Goal: Check status: Check status

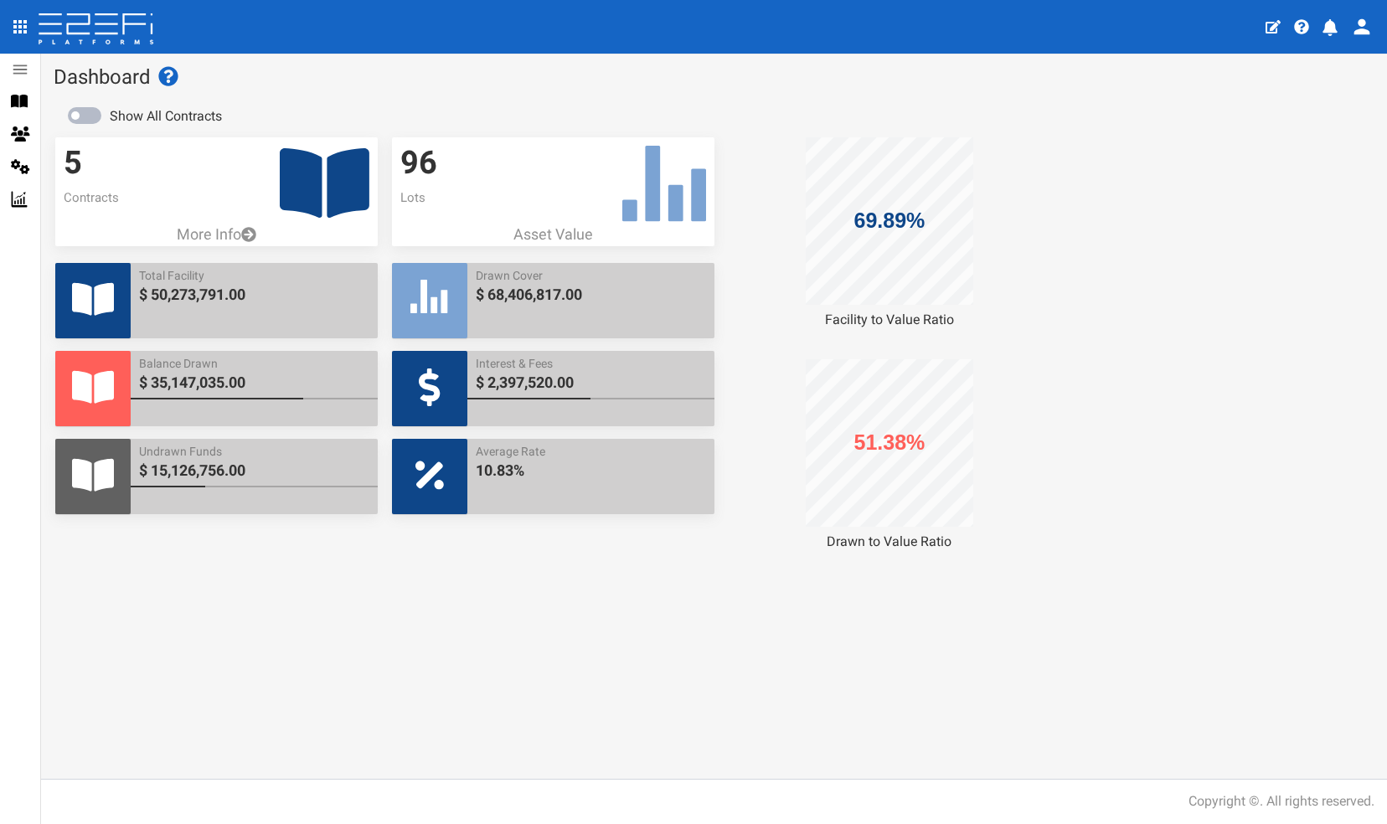
click at [309, 186] on icon at bounding box center [325, 183] width 90 height 70
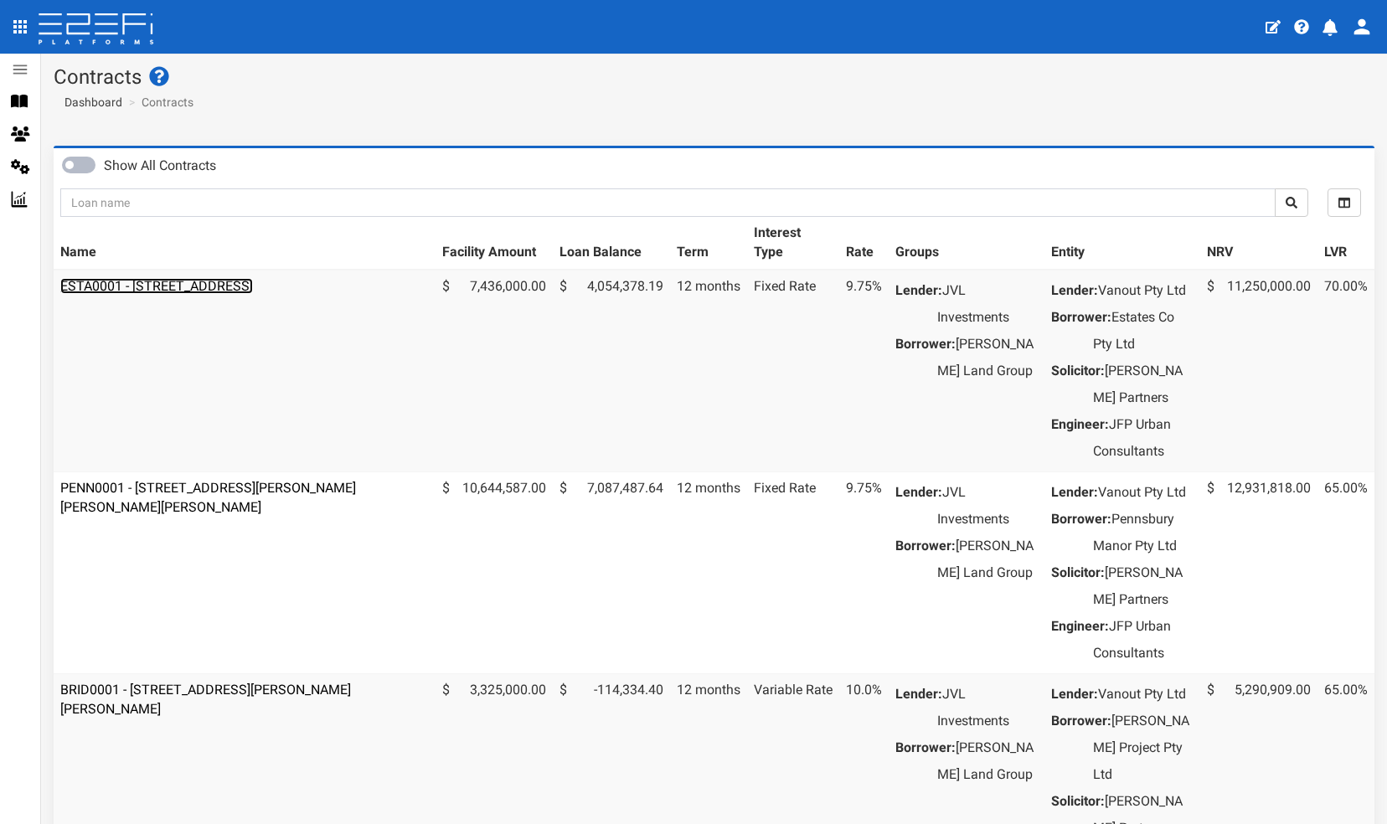
click at [253, 280] on link "ESTA0001 - 112 Gross Avenue, Hemmant - 693-1197" at bounding box center [156, 286] width 193 height 16
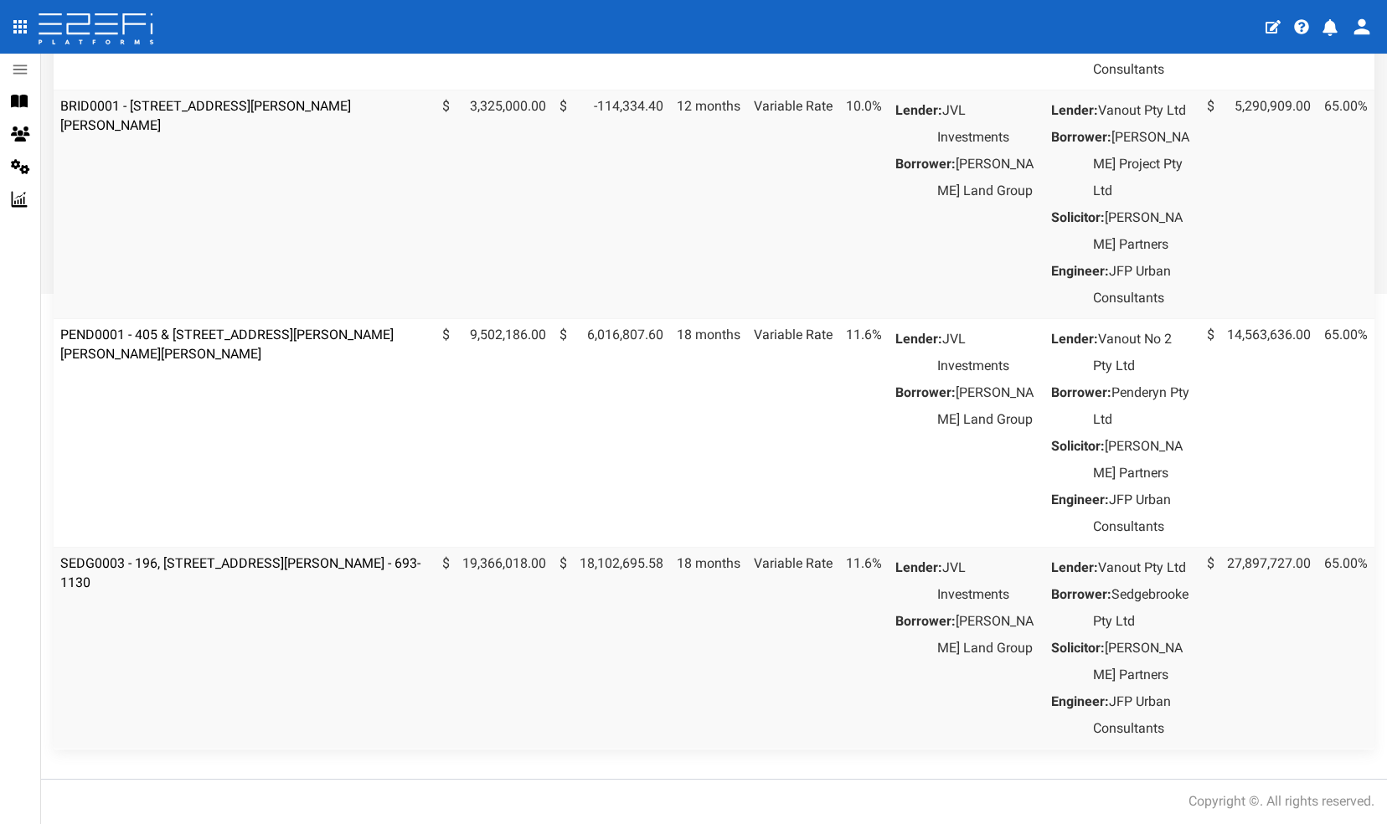
scroll to position [637, 0]
click at [226, 590] on link "SEDG0003 - 196, [STREET_ADDRESS][PERSON_NAME] - 693-1130" at bounding box center [240, 572] width 360 height 35
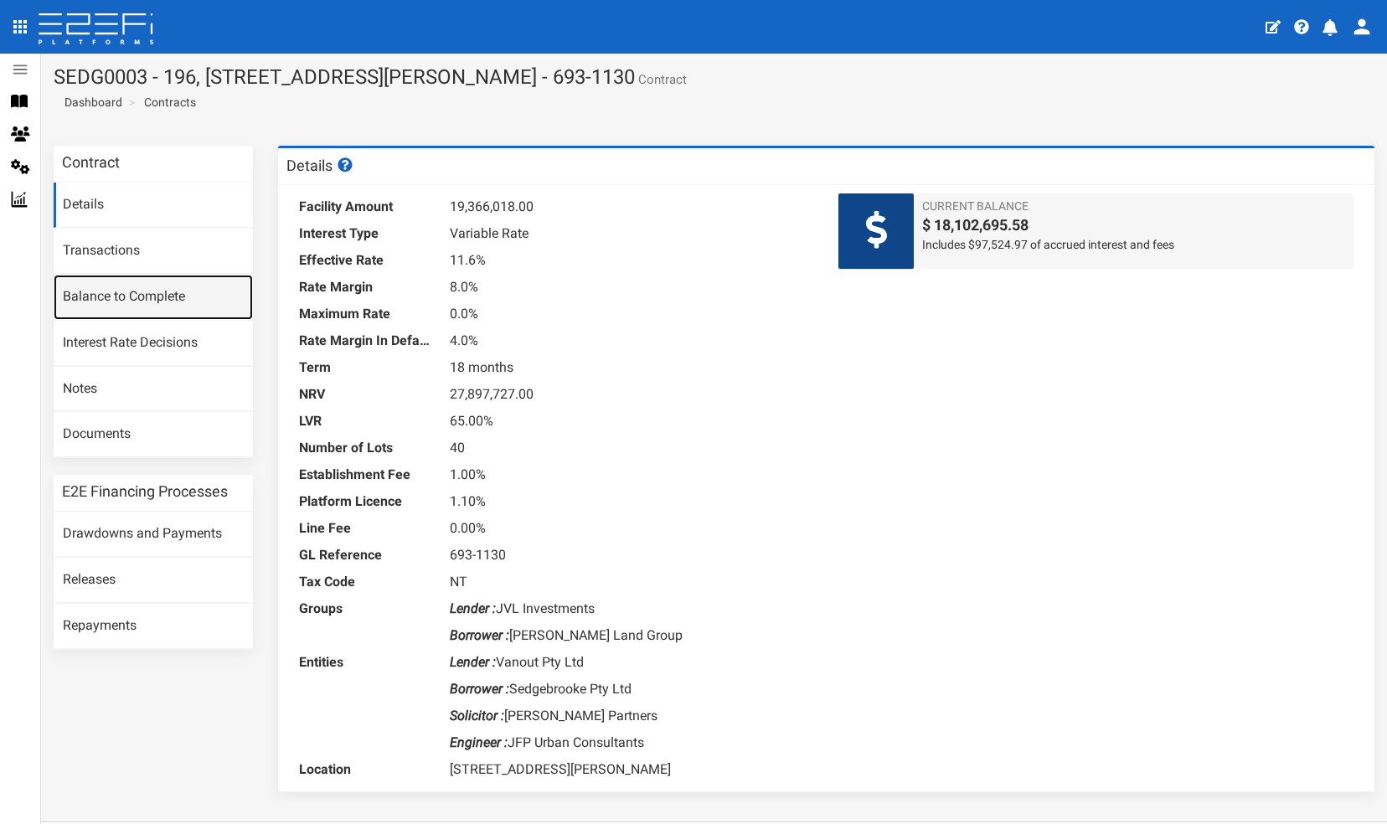
click at [87, 289] on link "Balance to Complete" at bounding box center [153, 297] width 199 height 45
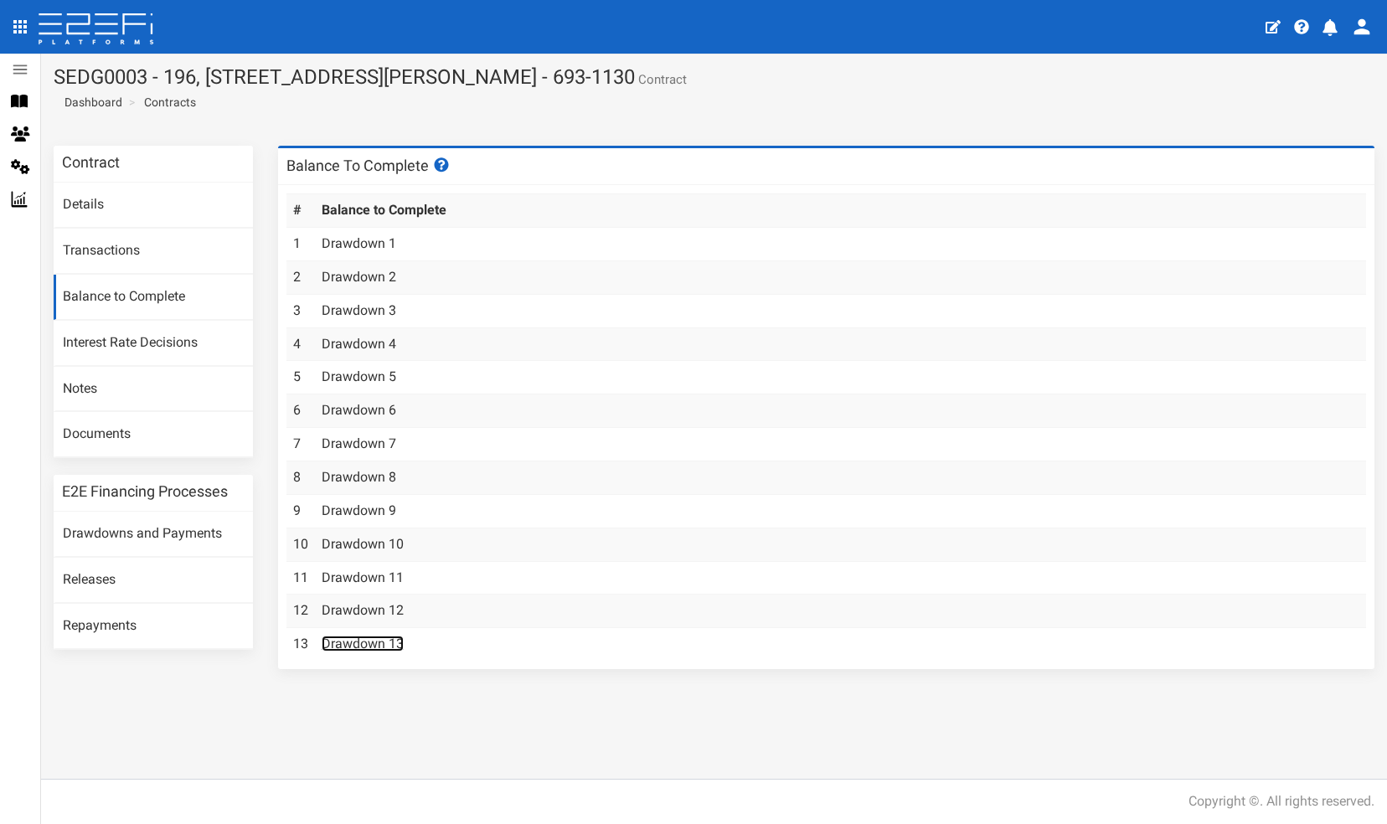
click at [365, 637] on link "Drawdown 13" at bounding box center [363, 644] width 82 height 16
click at [129, 533] on link "Drawdowns and Payments" at bounding box center [153, 534] width 199 height 45
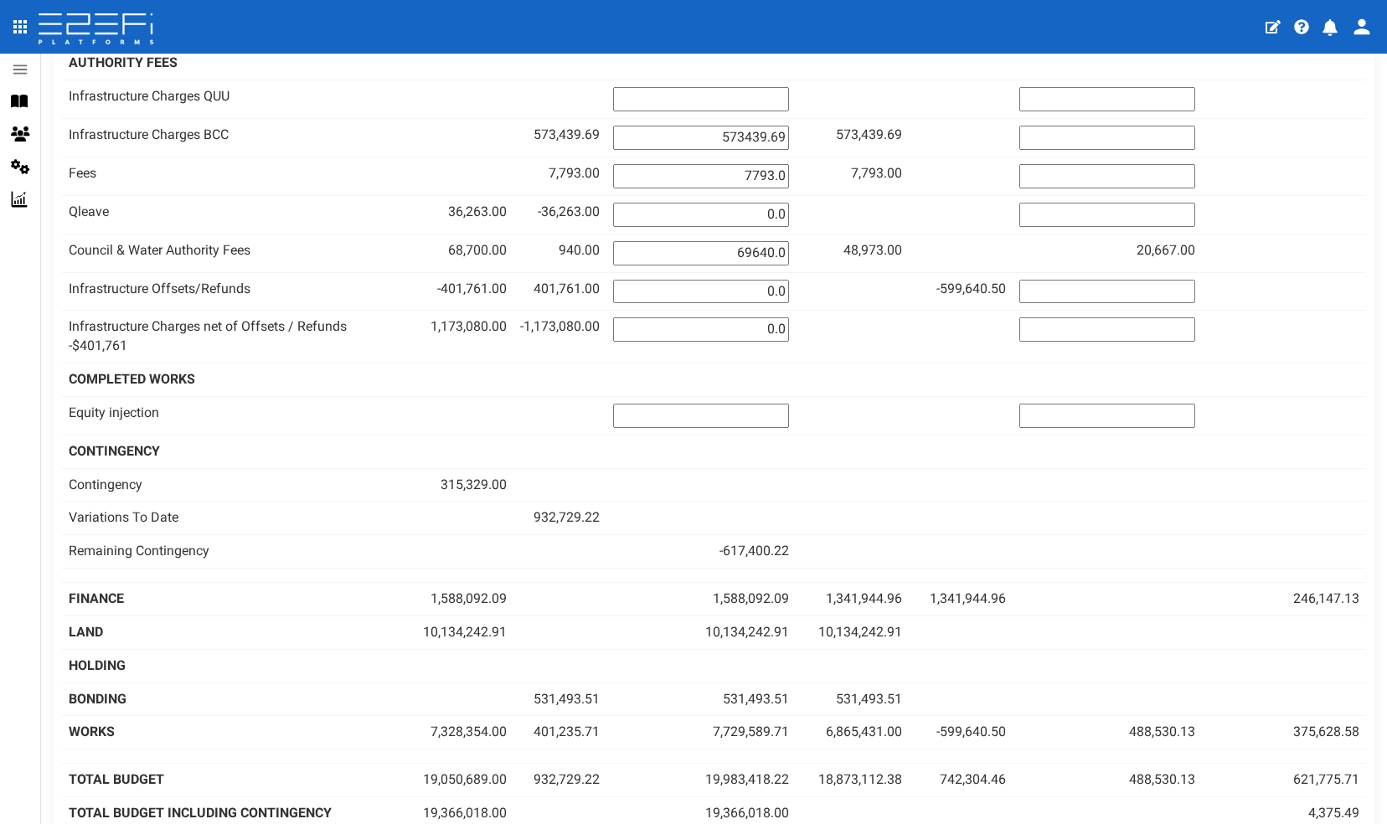
scroll to position [1474, 0]
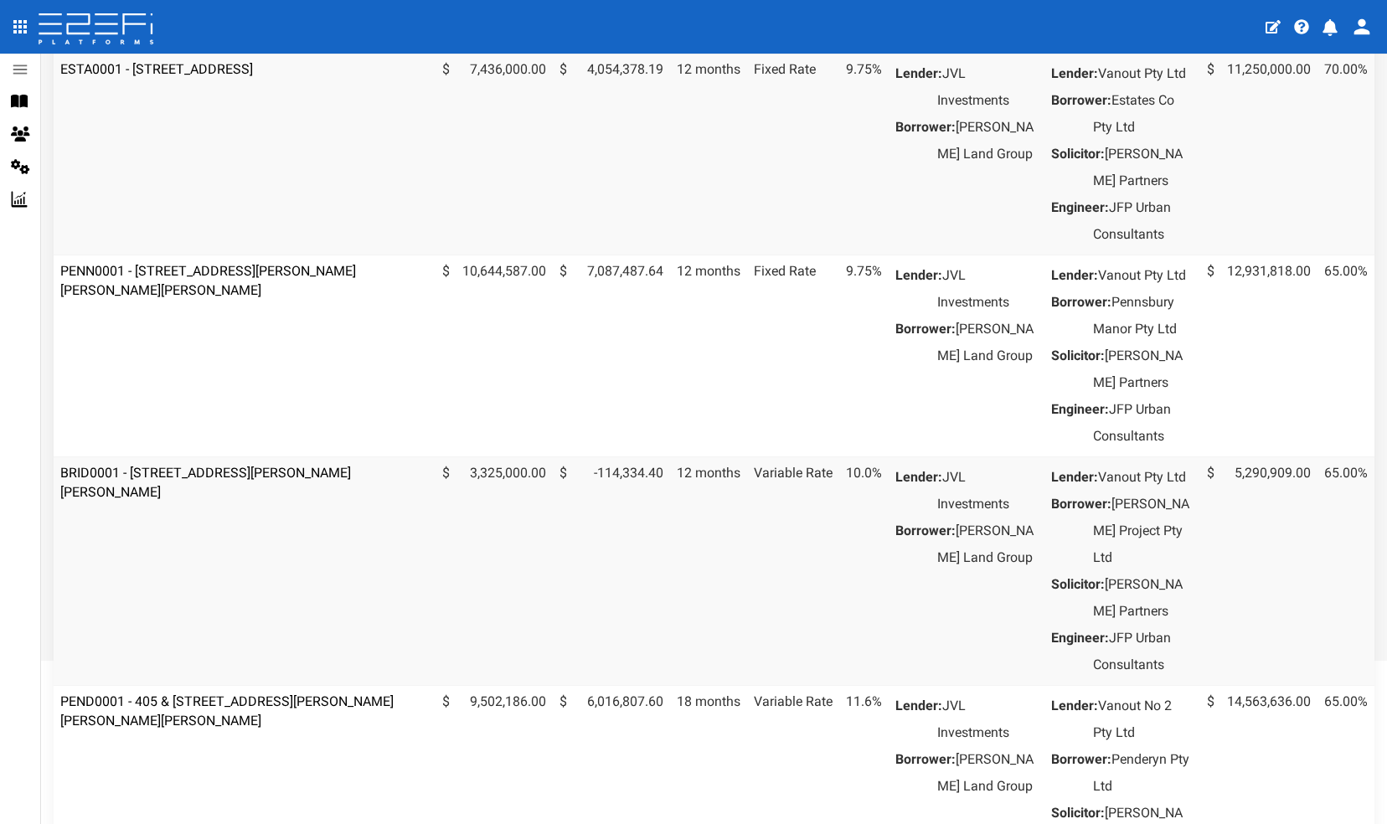
scroll to position [301, 0]
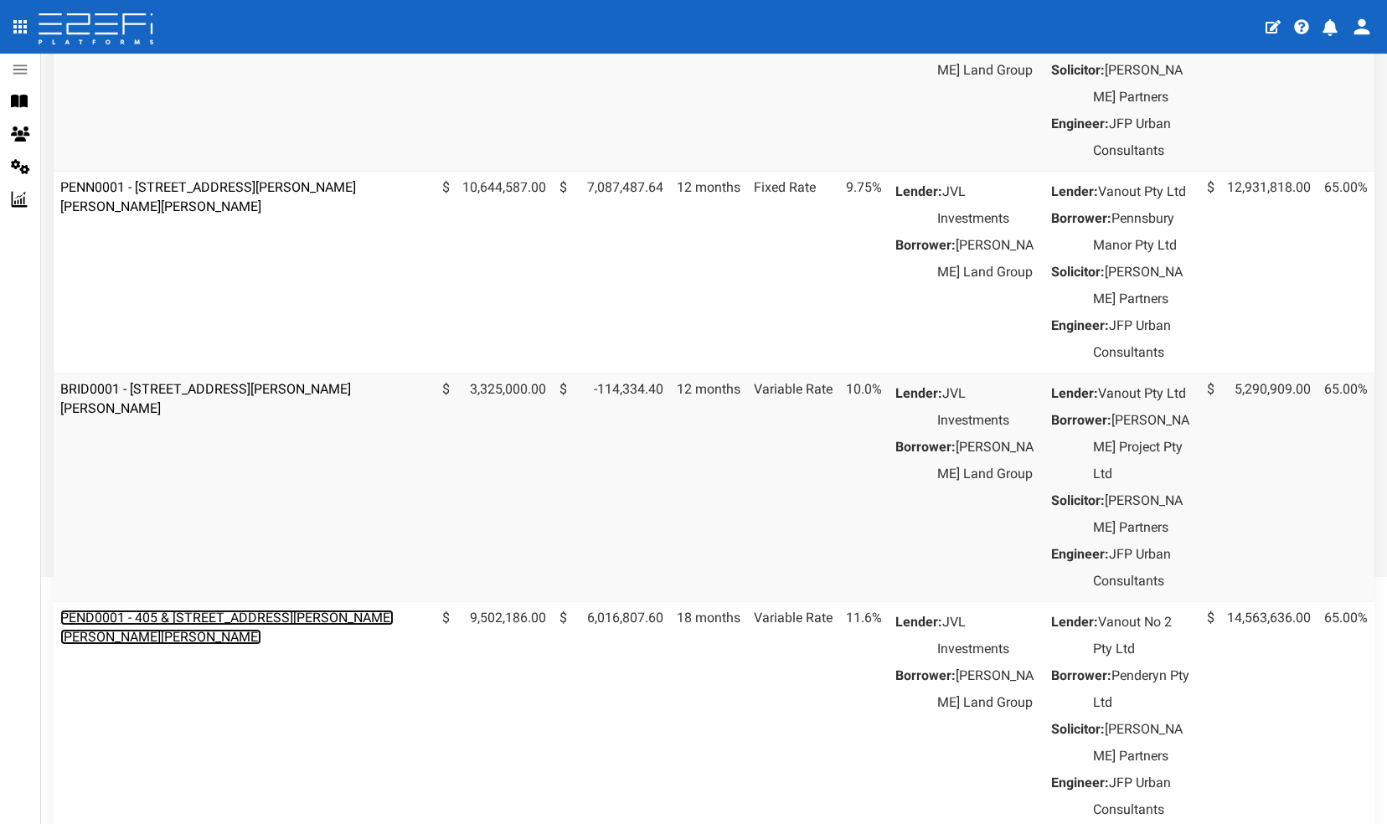
click at [254, 645] on link "PEND0001 - 405 & [STREET_ADDRESS][PERSON_NAME][PERSON_NAME][PERSON_NAME]" at bounding box center [226, 627] width 333 height 35
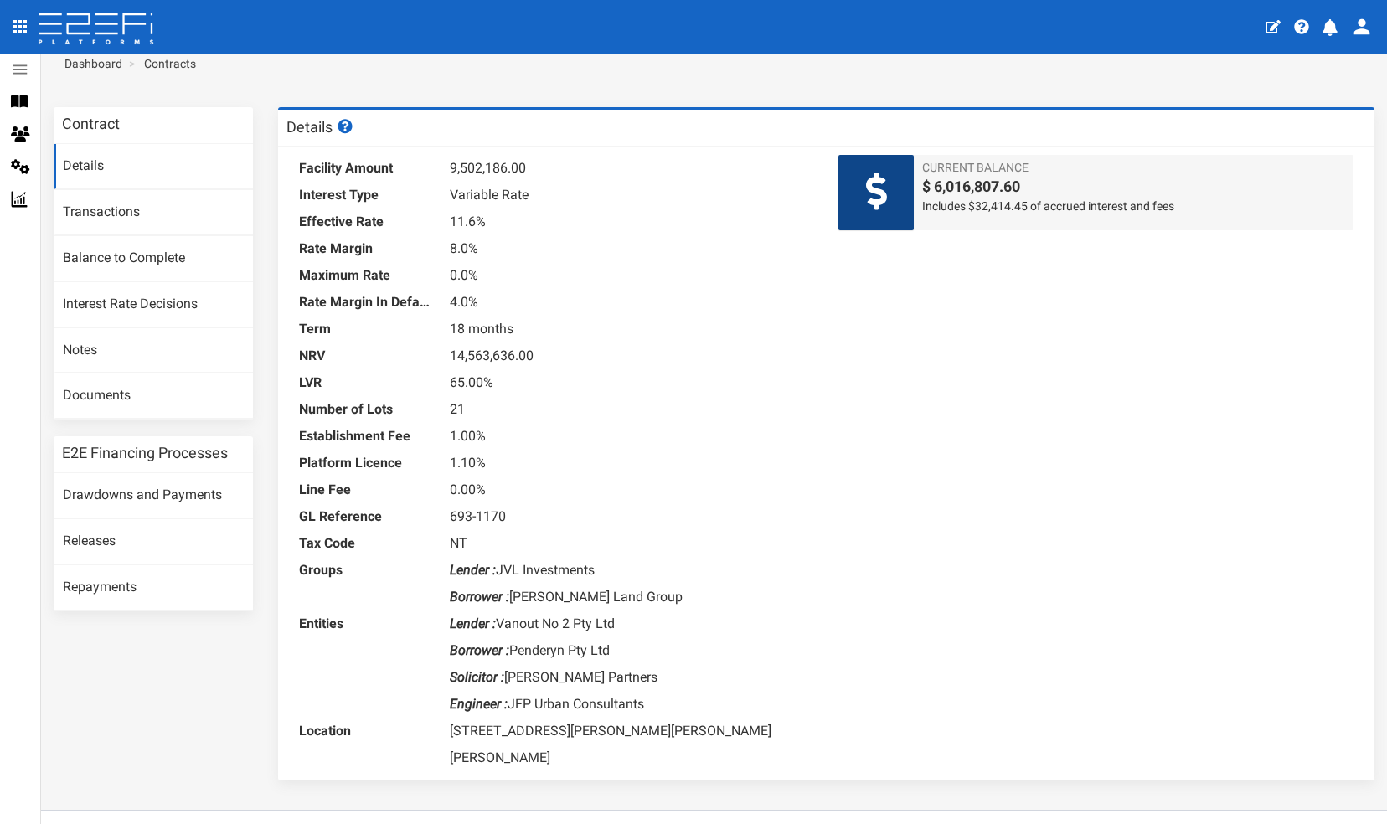
scroll to position [42, 0]
